Goal: Task Accomplishment & Management: Use online tool/utility

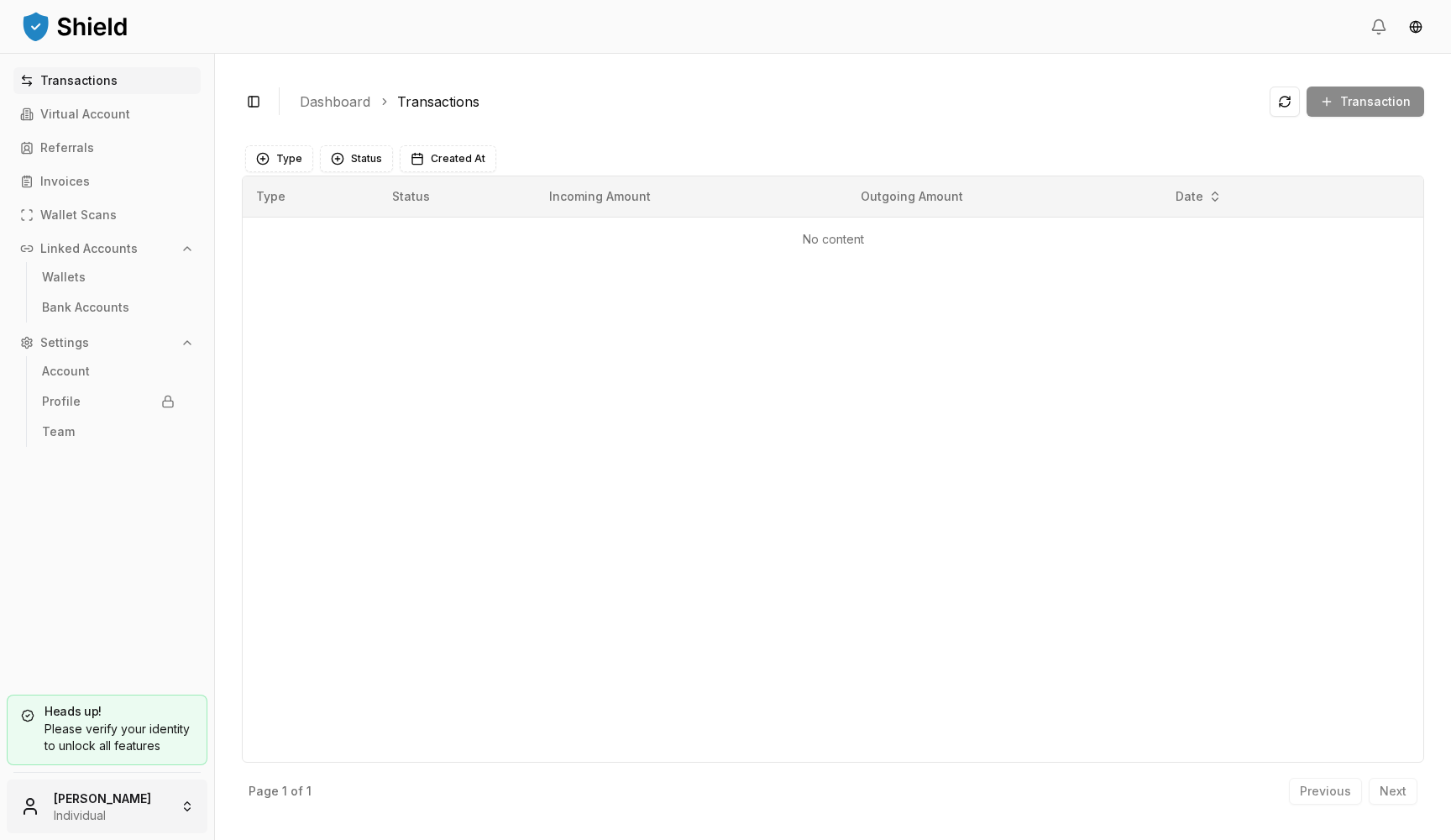
click at [61, 822] on html "Transactions Virtual Account Referrals Invoices Wallet Scans Linked Accounts Wa…" at bounding box center [725, 420] width 1451 height 840
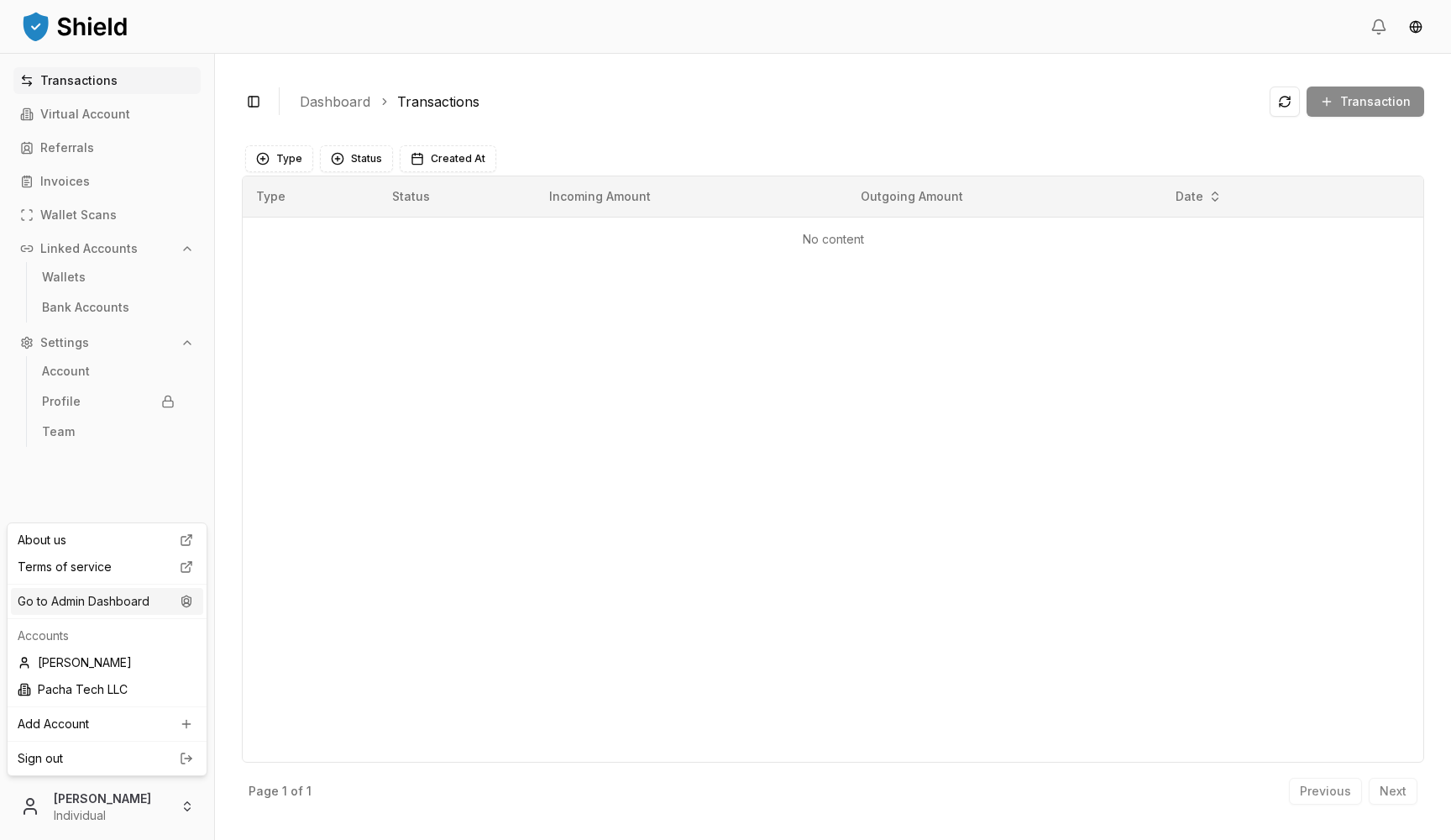
click at [153, 601] on div "Go to Admin Dashboard" at bounding box center [107, 601] width 192 height 27
